Goal: Find contact information

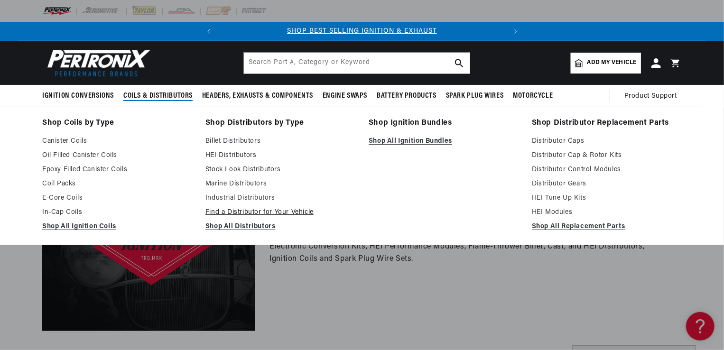
click at [244, 208] on link "Find a Distributor for Your Vehicle" at bounding box center [281, 212] width 150 height 11
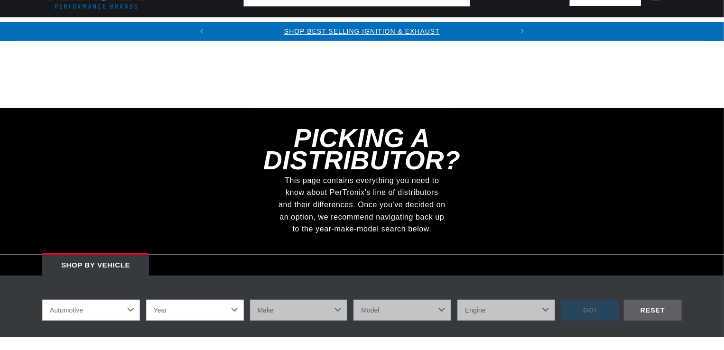
click at [203, 300] on select "Year 2026 2025 2024 2023 2022 2021 2020 2019 2018 2017 2016 2015 2014 2013 2012…" at bounding box center [195, 310] width 98 height 21
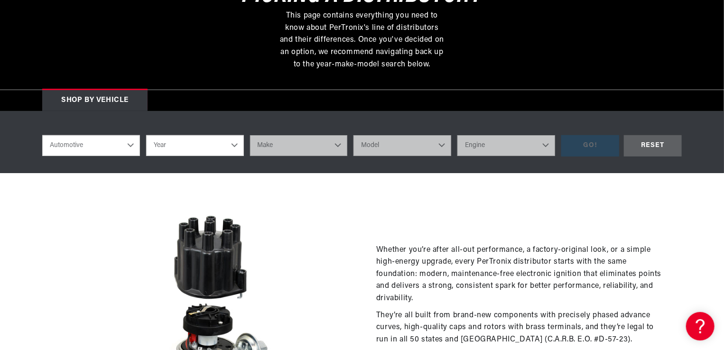
select select "1940"
click at [146, 135] on select "Year 2026 2025 2024 2023 2022 2021 2020 2019 2018 2017 2016 2015 2014 2013 2012…" at bounding box center [195, 145] width 98 height 21
select select "1940"
click at [285, 147] on select "Make American Bantam Chevrolet Ford Hudson Hupmobile Packard Plymouth Studebaker" at bounding box center [299, 145] width 98 height 21
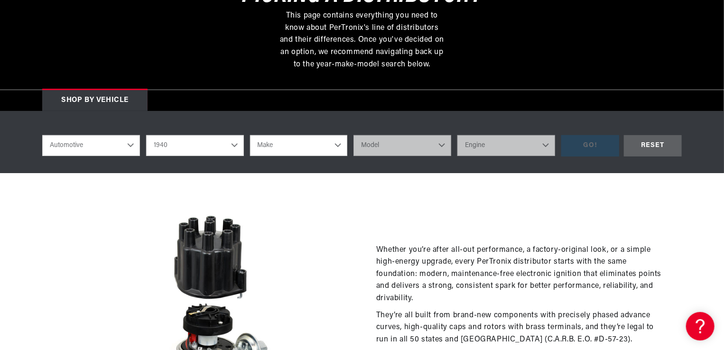
select select "Plymouth"
click at [250, 135] on select "Make American Bantam Chevrolet Ford Hudson Hupmobile Packard Plymouth Studebaker" at bounding box center [299, 145] width 98 height 21
select select "Plymouth"
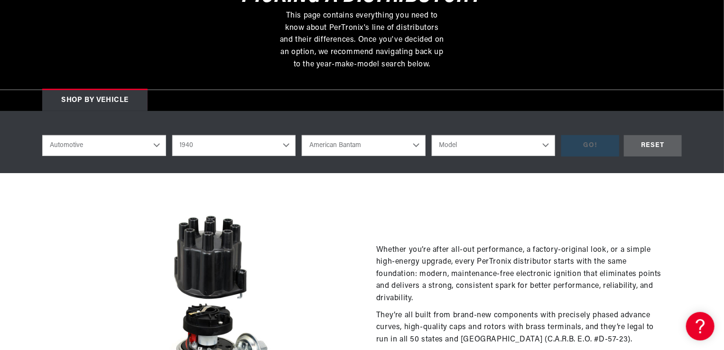
scroll to position [0, 0]
click at [453, 151] on select "Model P9 Roadking" at bounding box center [494, 145] width 124 height 21
click at [332, 141] on select "American Bantam Chevrolet Ford Hudson Hupmobile Packard Plymouth Studebaker" at bounding box center [364, 145] width 124 height 21
click at [670, 145] on div "RESET" at bounding box center [653, 145] width 58 height 21
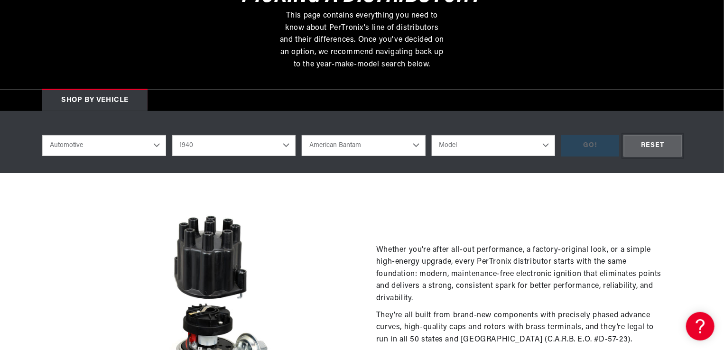
select select "Year"
select select "Make"
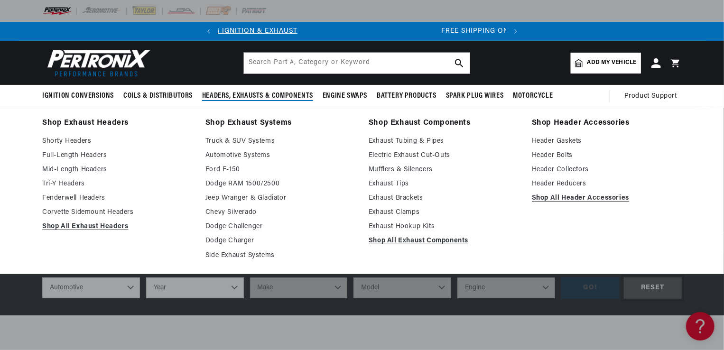
scroll to position [0, 0]
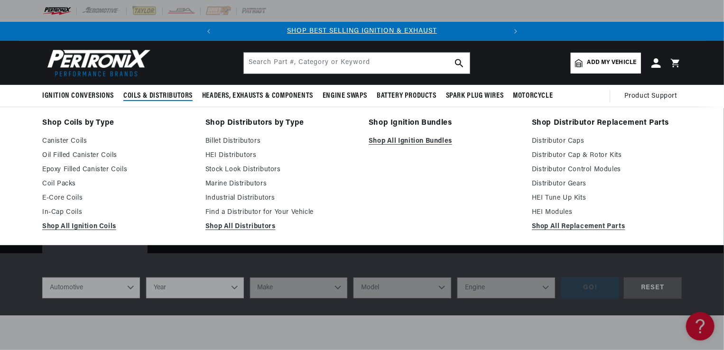
click at [155, 94] on span "Coils & Distributors" at bounding box center [157, 96] width 69 height 10
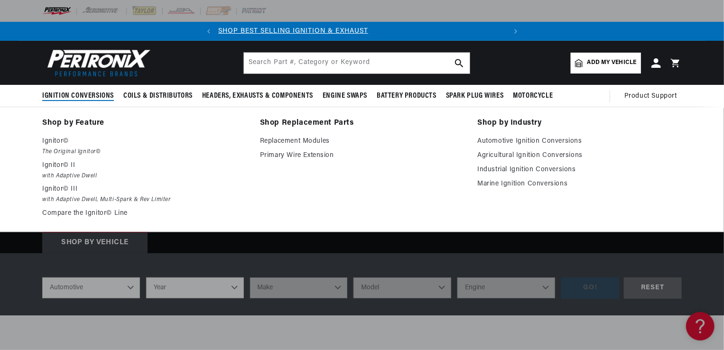
click at [89, 94] on span "Ignition Conversions" at bounding box center [78, 96] width 72 height 10
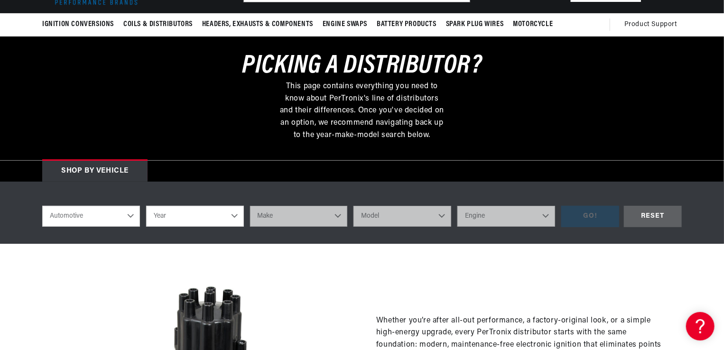
scroll to position [95, 0]
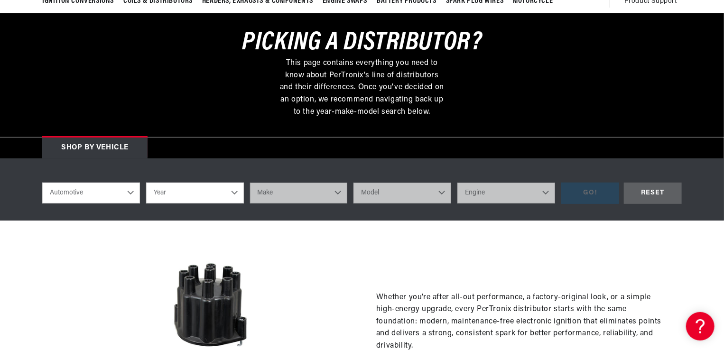
click at [180, 194] on select "Year 2026 2025 2024 2023 2022 2021 2020 2019 2018 2017 2016 2015 2014 2013 2012…" at bounding box center [195, 193] width 98 height 21
select select "1940"
click at [146, 183] on select "Year 2026 2025 2024 2023 2022 2021 2020 2019 2018 2017 2016 2015 2014 2013 2012…" at bounding box center [195, 193] width 98 height 21
select select "1940"
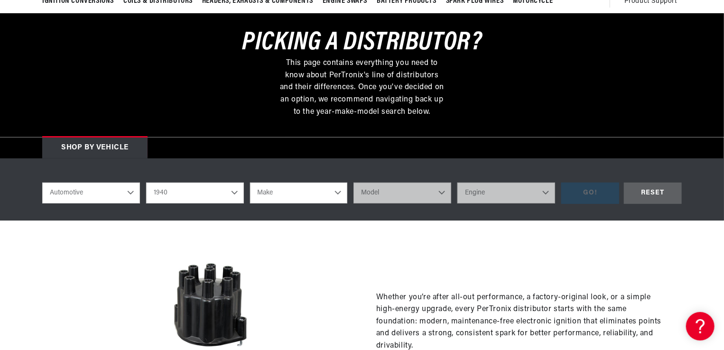
click at [300, 197] on select "Make American Bantam Chevrolet Ford Hudson Hupmobile Packard Plymouth Studebaker" at bounding box center [299, 193] width 98 height 21
select select "Plymouth"
click at [250, 183] on select "Make American Bantam Chevrolet Ford Hudson Hupmobile Packard Plymouth Studebaker" at bounding box center [299, 193] width 98 height 21
select select "Plymouth"
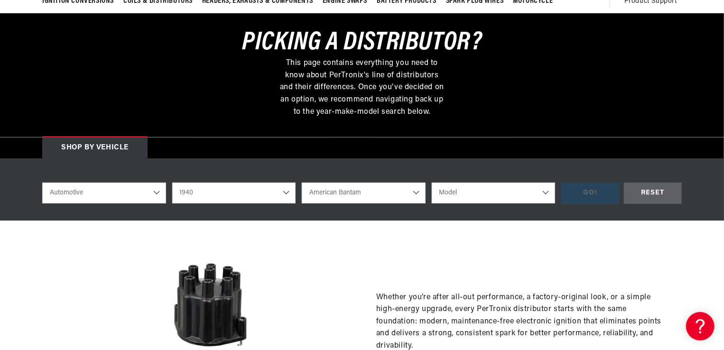
click at [453, 198] on select "Model P9 Roadking" at bounding box center [494, 193] width 124 height 21
select select "P9-Roadking"
click at [432, 183] on select "Model P9 Roadking" at bounding box center [494, 193] width 124 height 21
select select "P9-Roadking"
click at [585, 193] on div "GO!" at bounding box center [591, 193] width 58 height 21
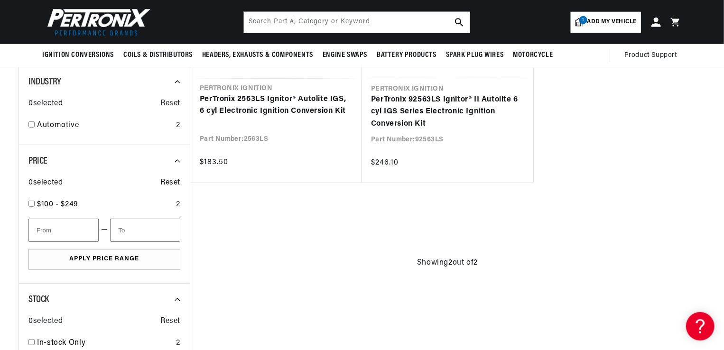
scroll to position [237, 0]
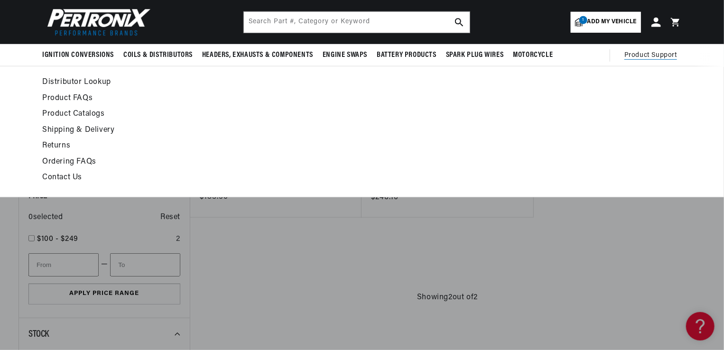
click at [661, 58] on span "Product Support" at bounding box center [651, 55] width 53 height 10
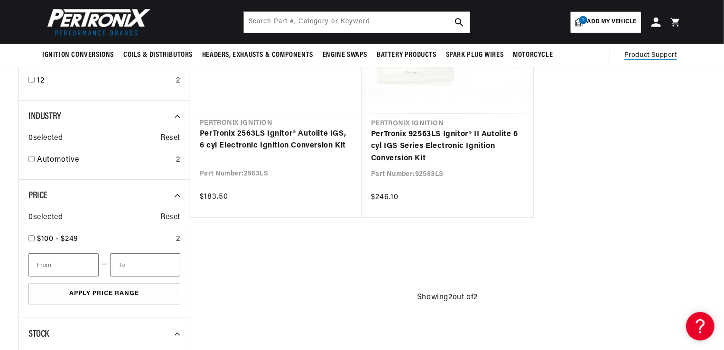
scroll to position [0, 288]
click at [645, 53] on span "Product Support" at bounding box center [651, 55] width 53 height 10
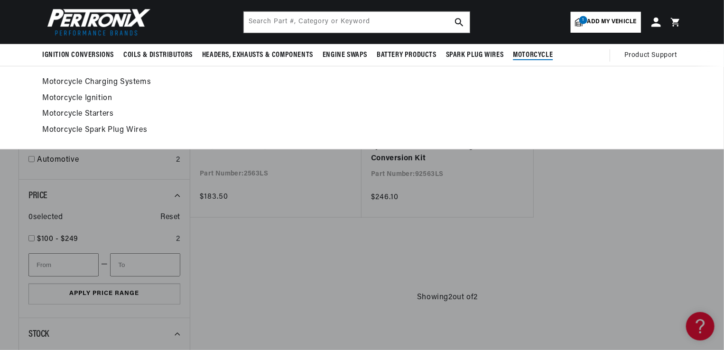
scroll to position [0, 0]
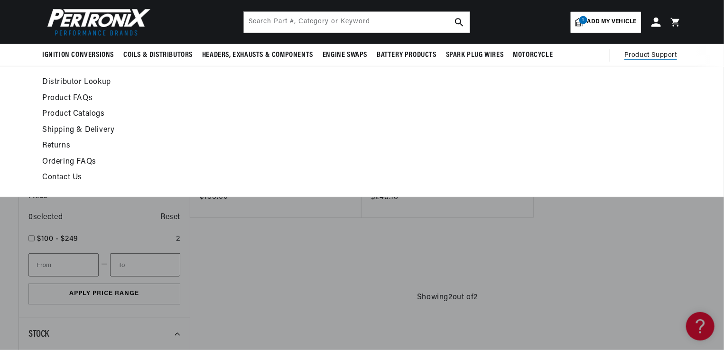
click at [54, 176] on link "Contact Us" at bounding box center [275, 177] width 467 height 13
